Goal: Task Accomplishment & Management: Complete application form

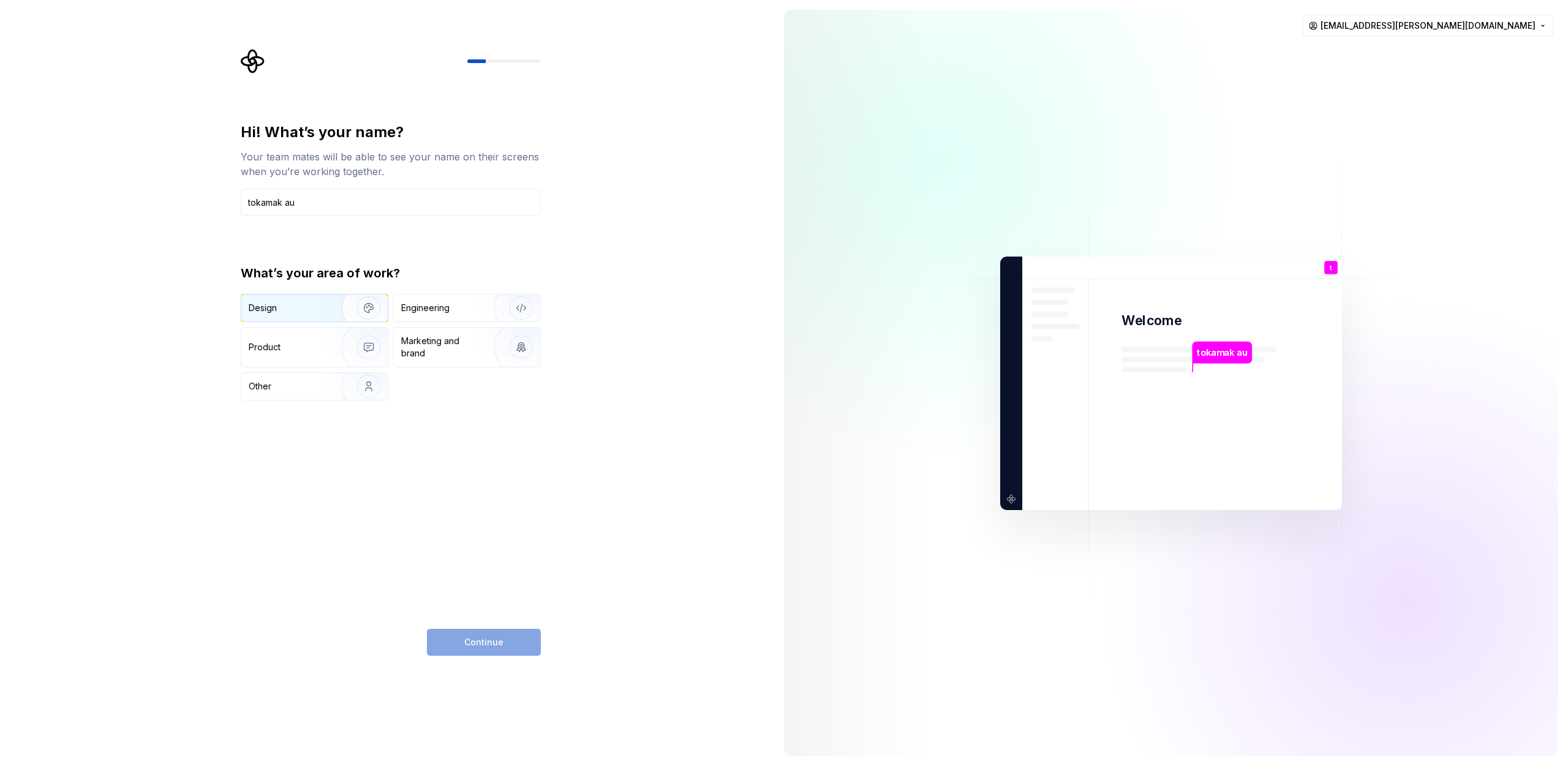
type input "tokamak au"
click at [365, 304] on img "button" at bounding box center [361, 308] width 79 height 82
click at [479, 630] on button "Continue" at bounding box center [483, 642] width 114 height 27
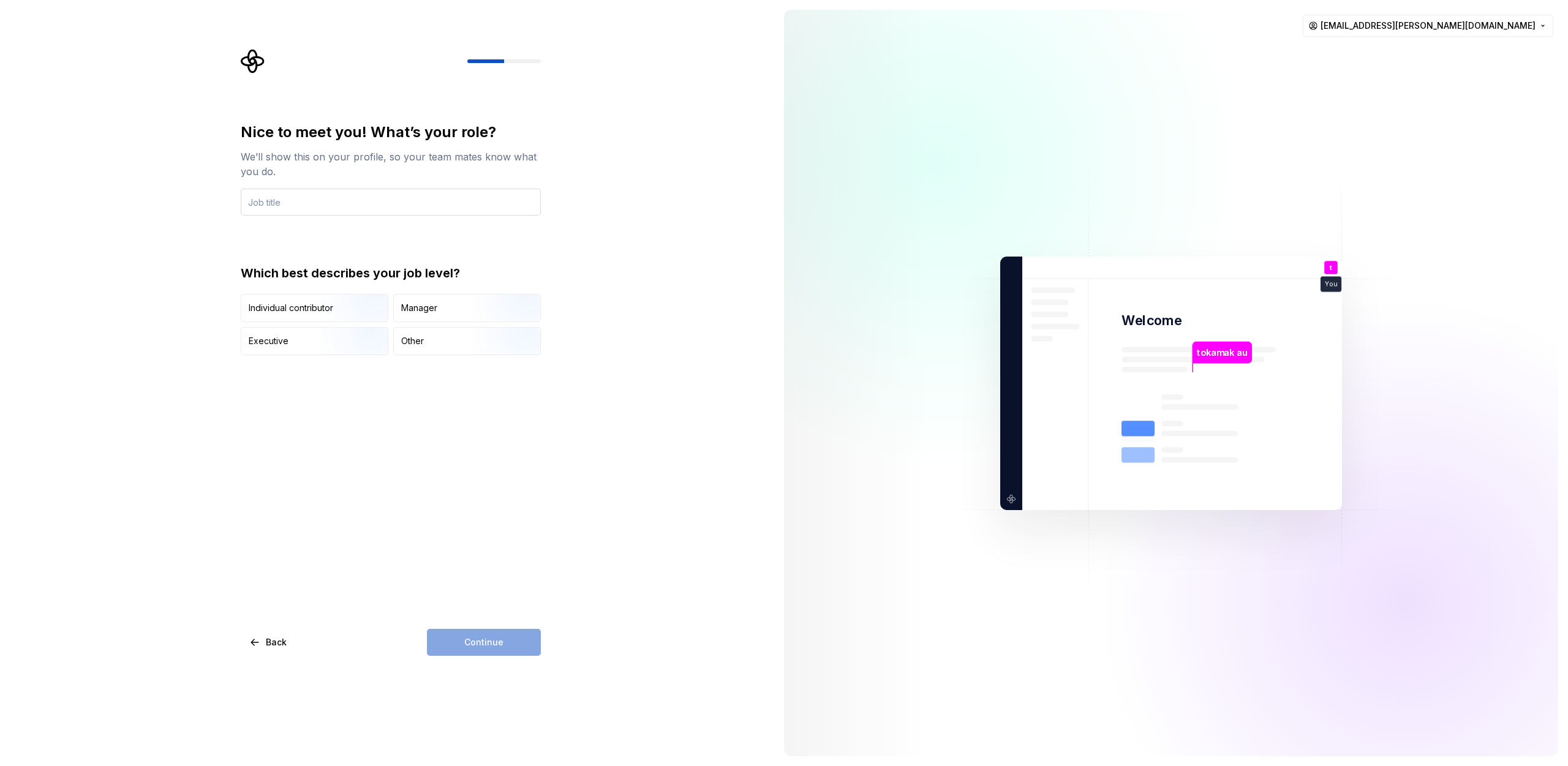
click at [344, 200] on input "text" at bounding box center [391, 202] width 300 height 27
click at [282, 649] on button "Back" at bounding box center [269, 642] width 56 height 27
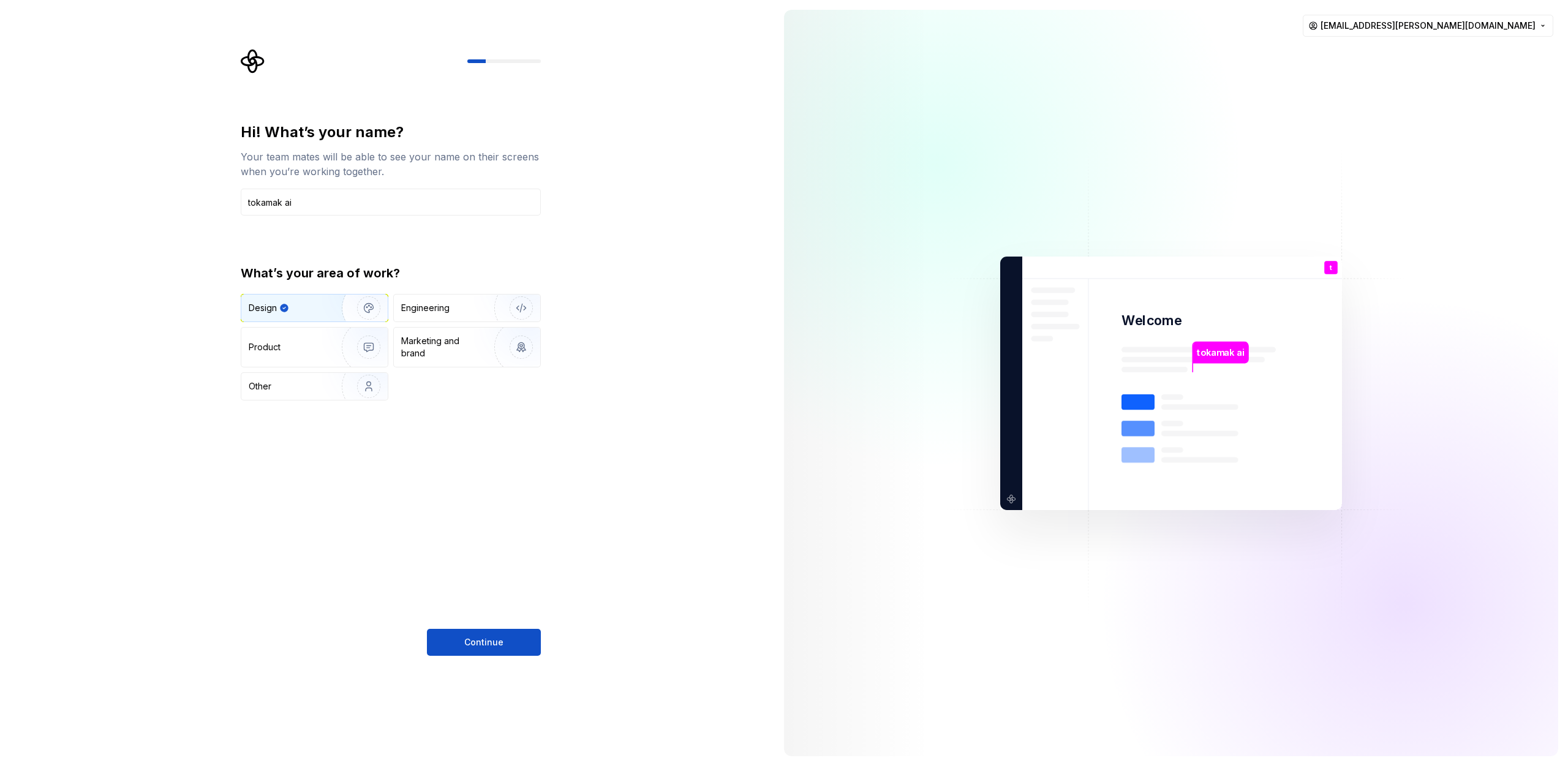
type input "tokamak ai"
click at [527, 627] on div "Hi! What’s your name? Your team mates will be able to see your name on their sc…" at bounding box center [391, 389] width 300 height 533
click at [503, 635] on button "Continue" at bounding box center [483, 642] width 114 height 27
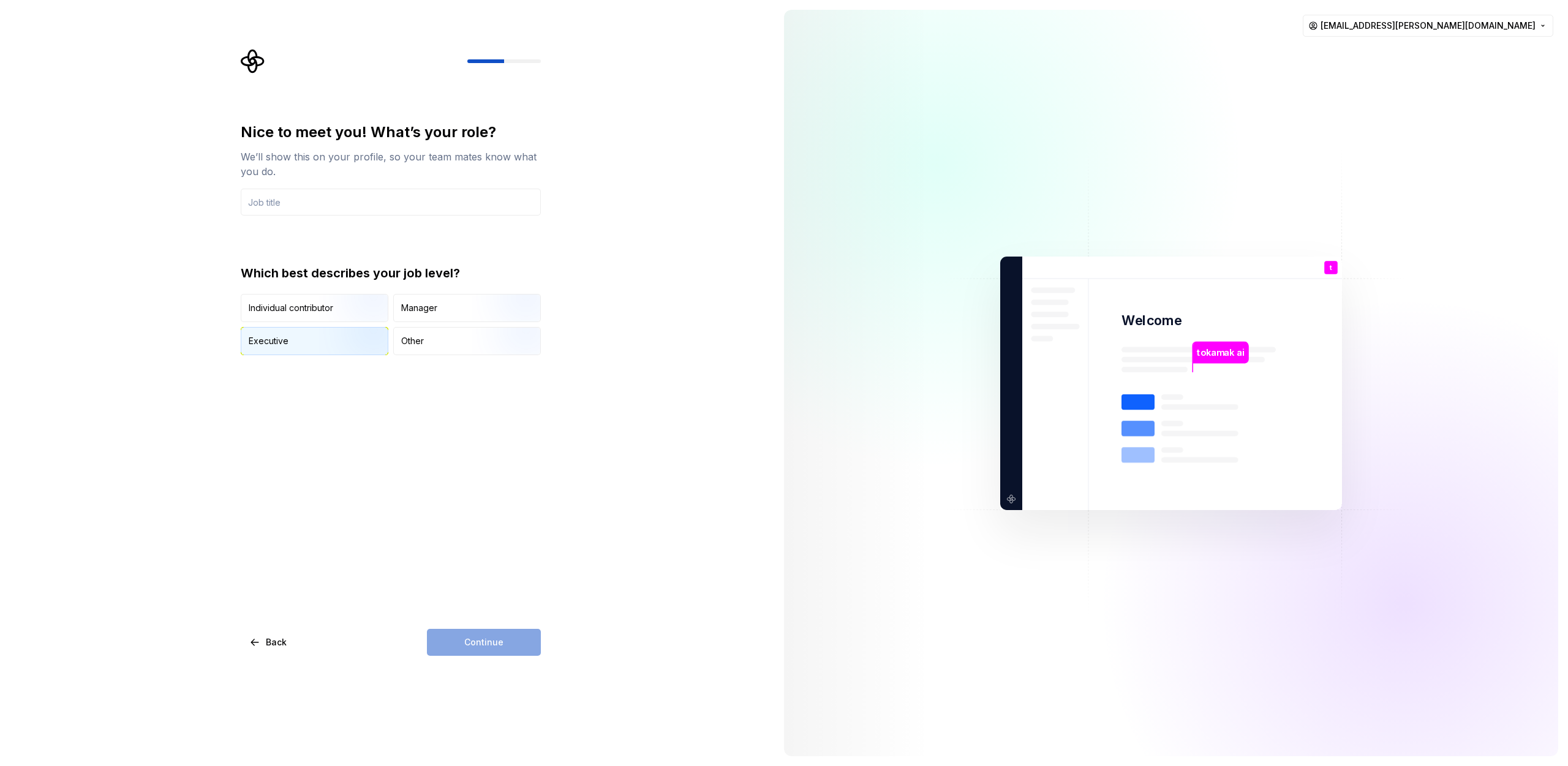
click at [334, 331] on img "button" at bounding box center [358, 356] width 79 height 82
drag, startPoint x: 513, startPoint y: 628, endPoint x: 489, endPoint y: 322, distance: 306.9
click at [489, 323] on div "Nice to meet you! What’s your role? We’ll show this on your profile, so your te…" at bounding box center [391, 389] width 300 height 533
click at [487, 296] on img "button" at bounding box center [511, 323] width 79 height 82
click at [468, 644] on div "Continue" at bounding box center [483, 642] width 114 height 27
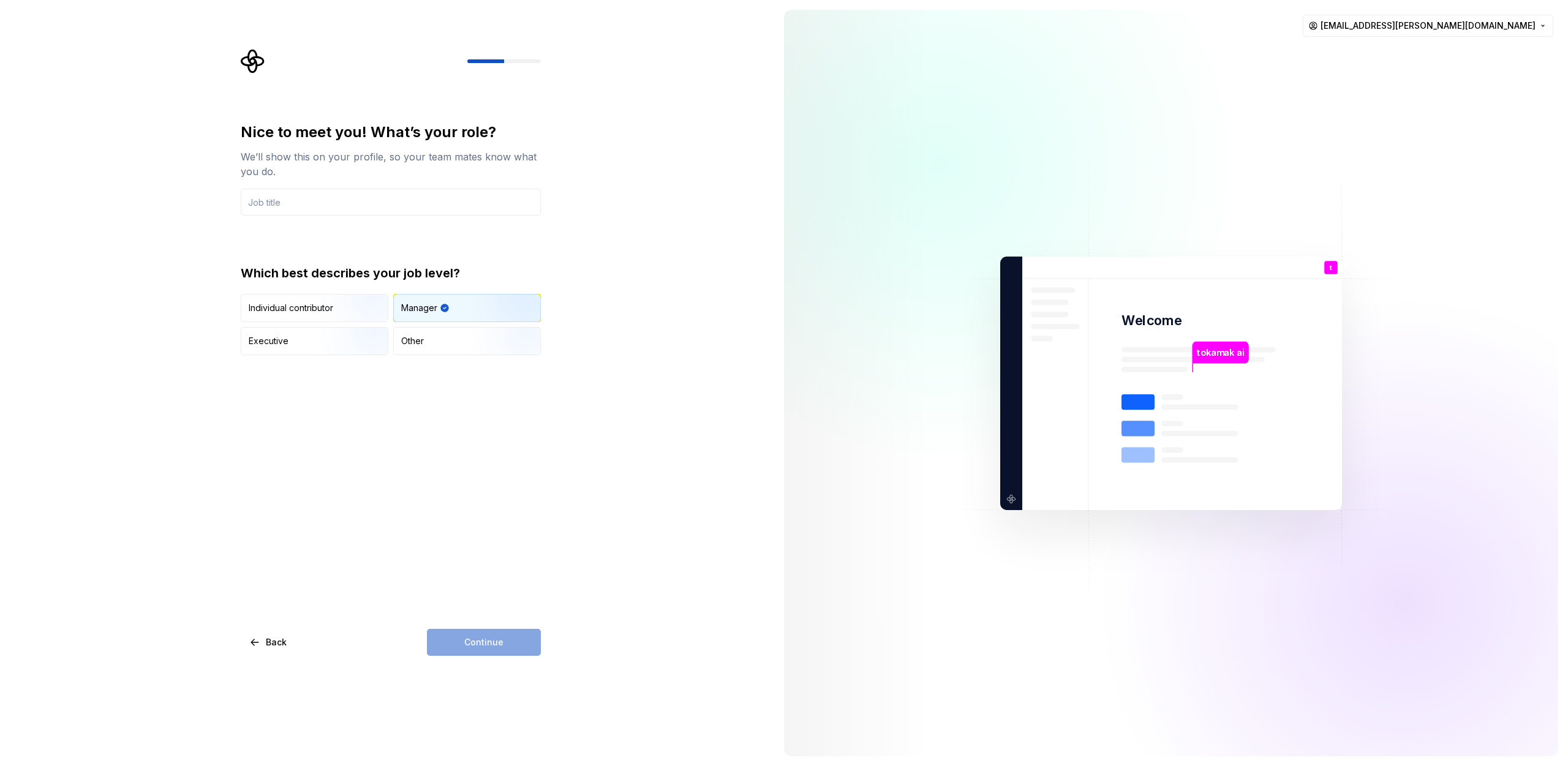
click at [468, 631] on div "Continue" at bounding box center [483, 642] width 114 height 27
click at [448, 200] on input "text" at bounding box center [391, 202] width 300 height 27
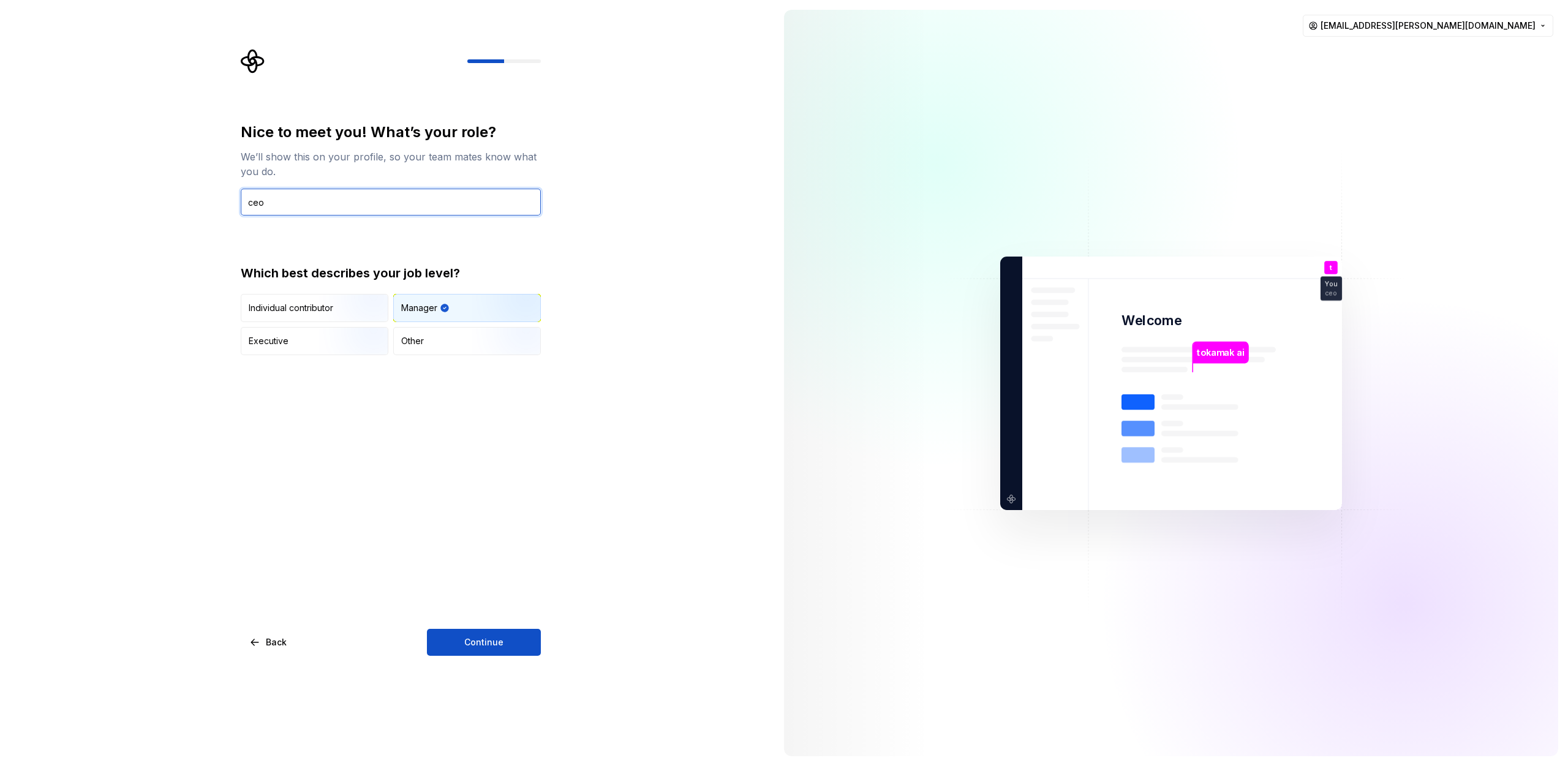
type input "ceo"
click at [493, 659] on div "Nice to meet you! What’s your role? We’ll show this on your profile, so your te…" at bounding box center [387, 383] width 774 height 766
click at [494, 642] on span "Continue" at bounding box center [483, 642] width 39 height 12
